Goal: Information Seeking & Learning: Learn about a topic

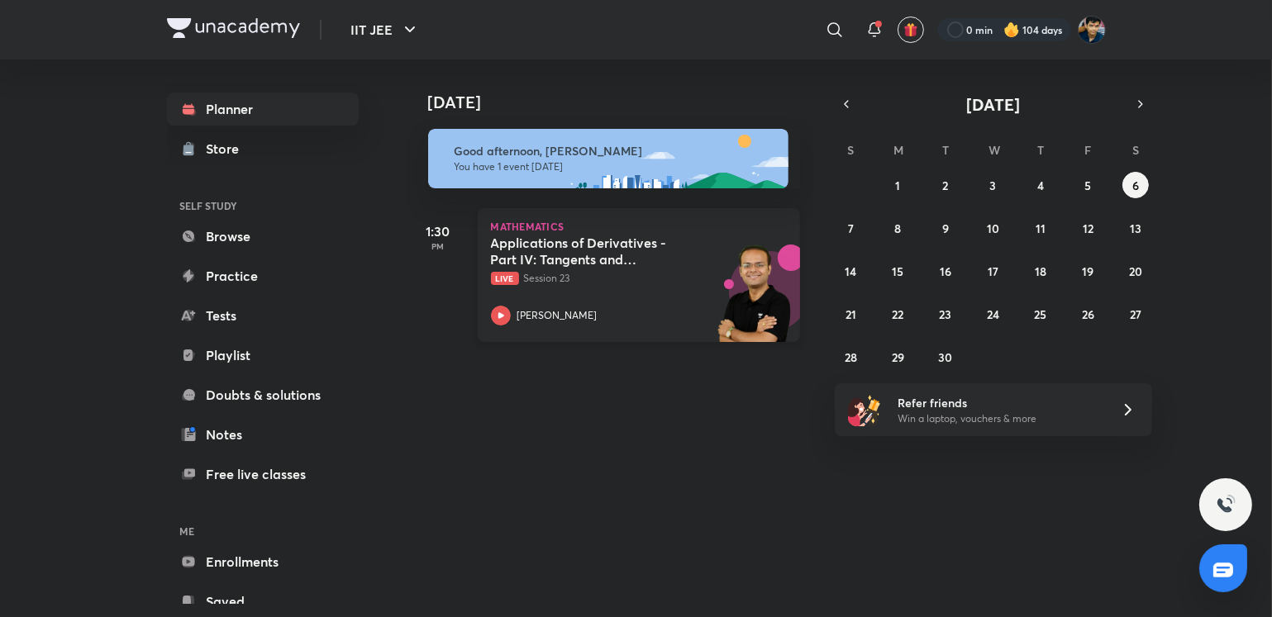
click at [631, 325] on div "[PERSON_NAME]" at bounding box center [621, 316] width 260 height 20
